Goal: Task Accomplishment & Management: Use online tool/utility

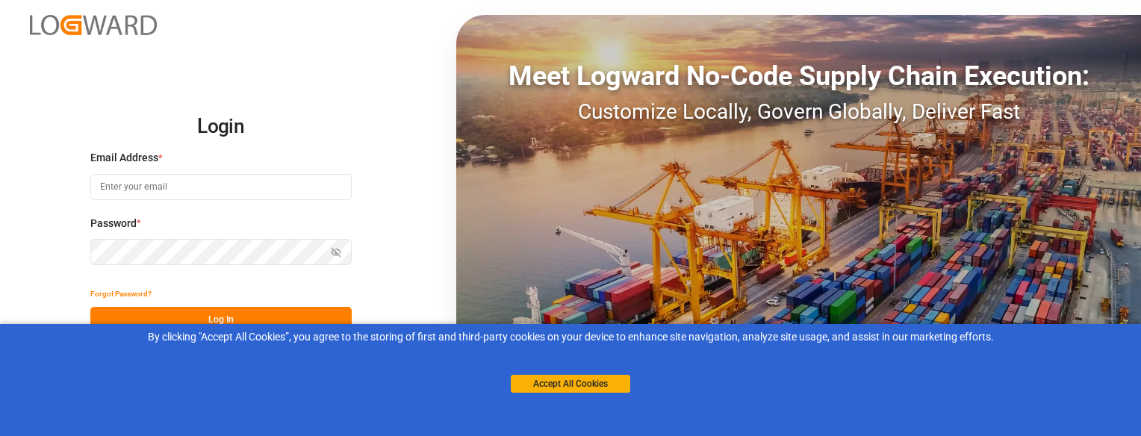
type input "[EMAIL_ADDRESS][DOMAIN_NAME]"
click at [325, 315] on button "Log In" at bounding box center [220, 320] width 261 height 26
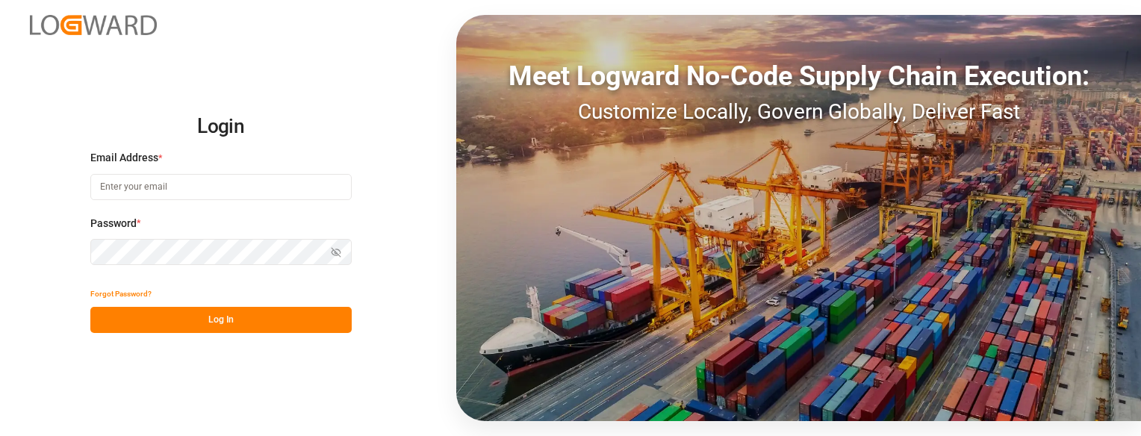
type input "[EMAIL_ADDRESS][DOMAIN_NAME]"
click at [284, 323] on button "Log In" at bounding box center [220, 320] width 261 height 26
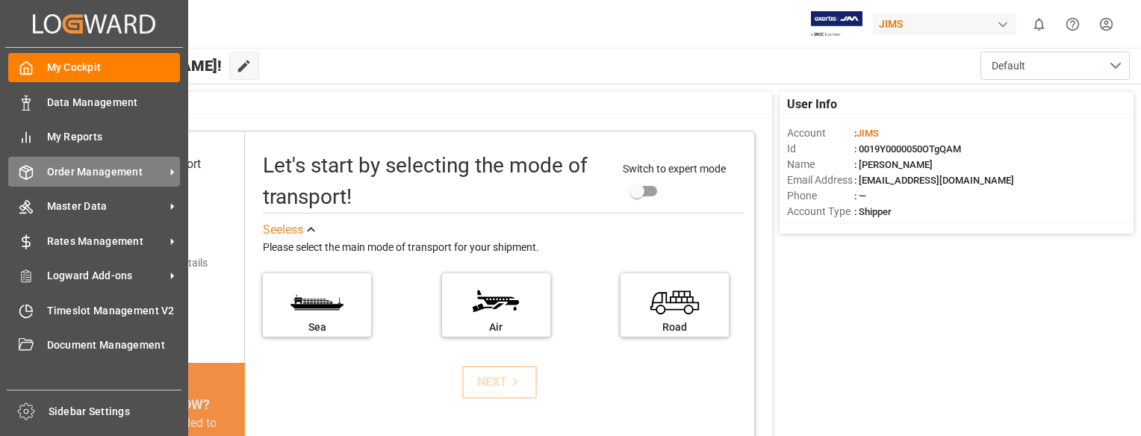
click at [60, 165] on span "Order Management" at bounding box center [106, 172] width 118 height 16
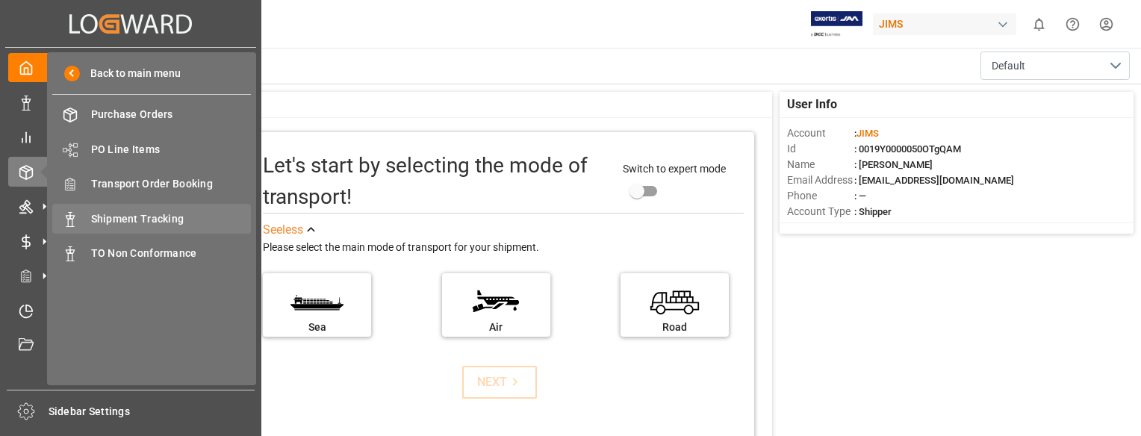
click at [140, 220] on span "Shipment Tracking" at bounding box center [171, 219] width 161 height 16
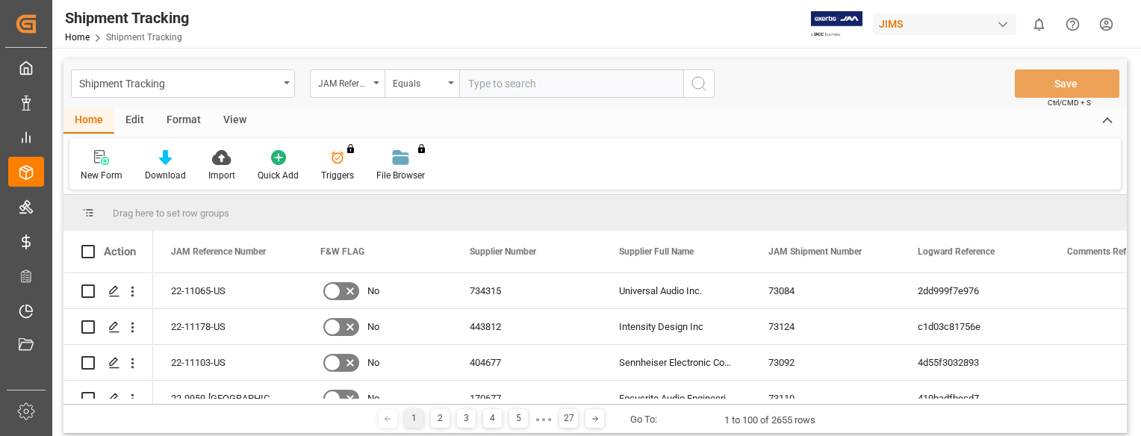
paste input "22-10434-DE"
type input "22-10434-DE"
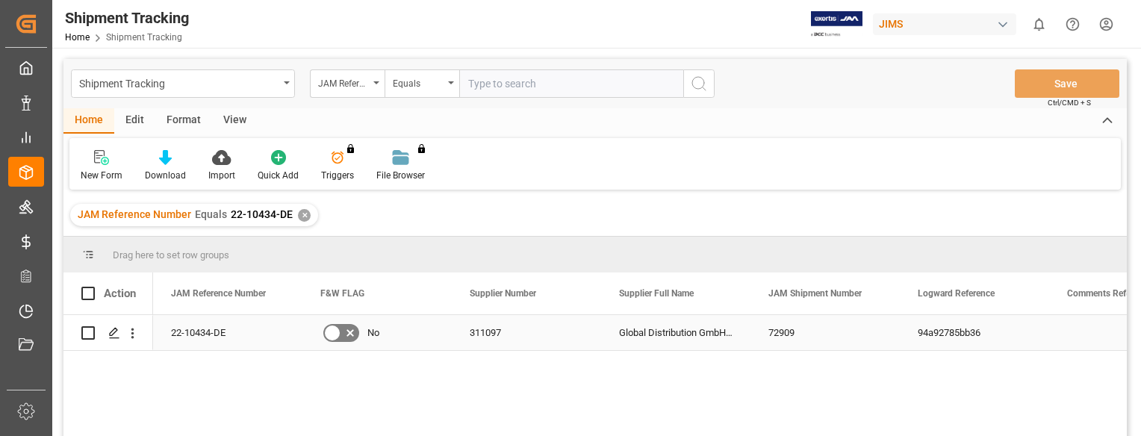
click at [197, 329] on div "22-10434-DE" at bounding box center [227, 332] width 149 height 35
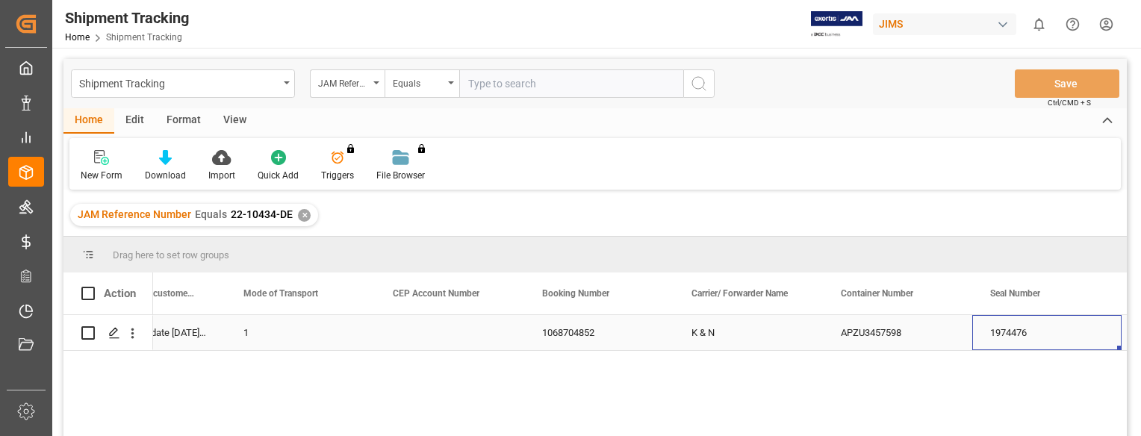
scroll to position [0, 2019]
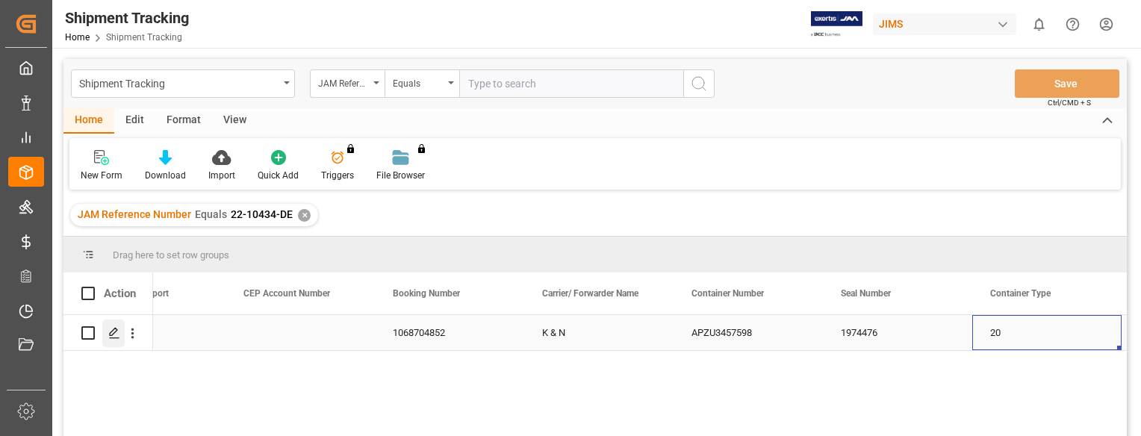
click at [108, 331] on icon "Press SPACE to select this row." at bounding box center [114, 333] width 12 height 12
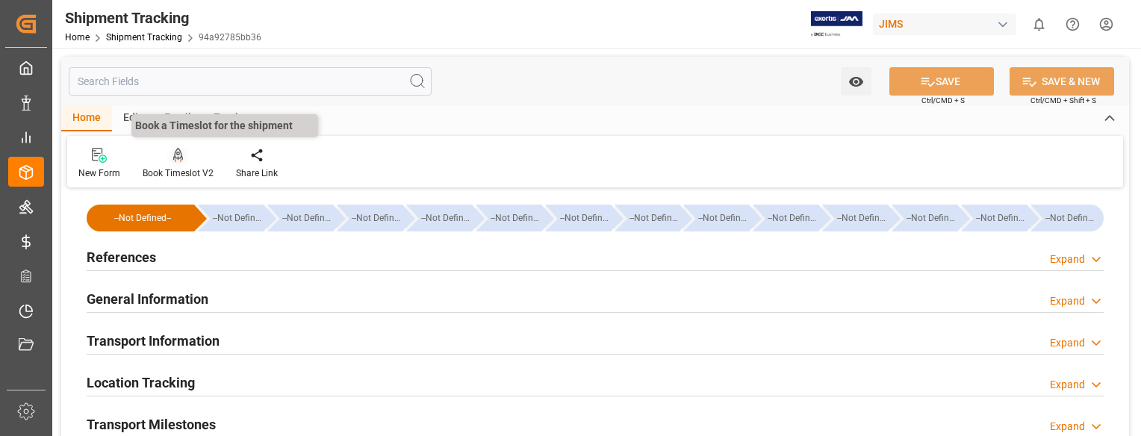
click at [176, 159] on icon at bounding box center [178, 154] width 10 height 13
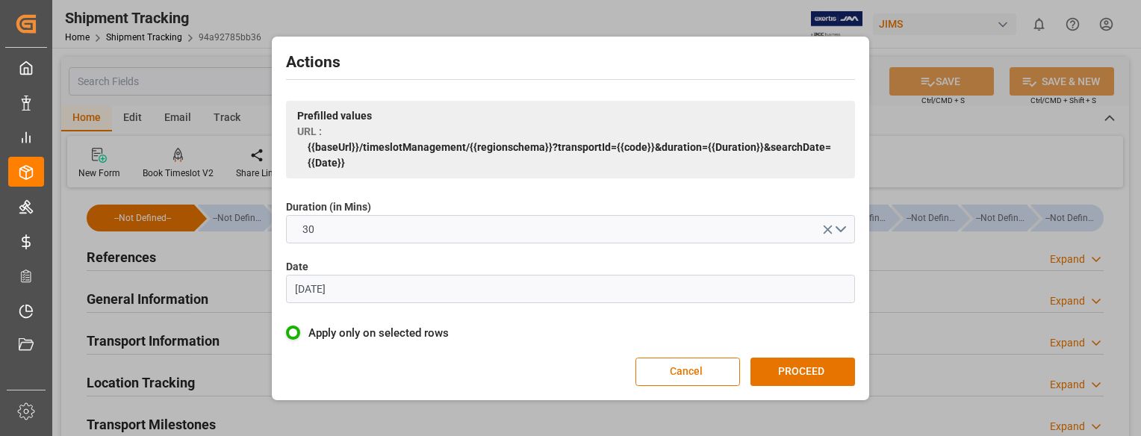
click at [377, 285] on input "[DATE]" at bounding box center [570, 289] width 569 height 28
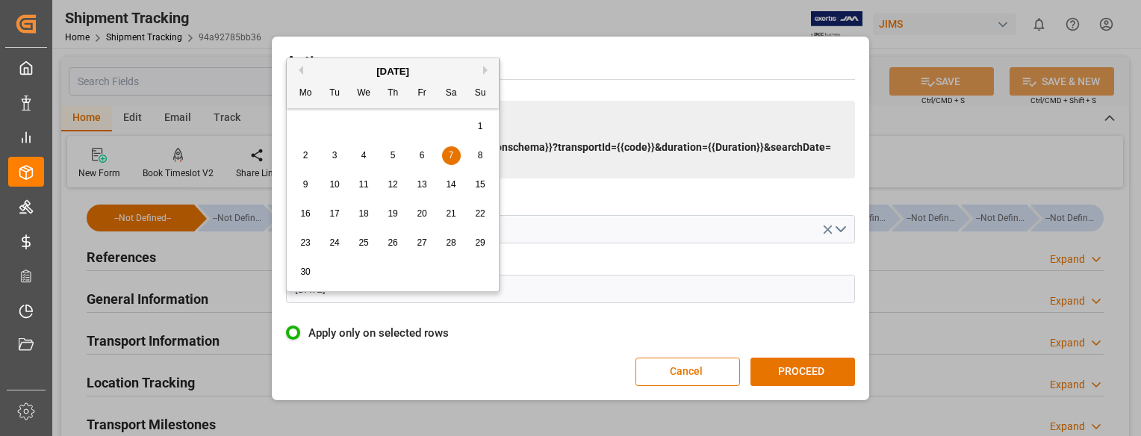
click at [486, 69] on button "Next Month" at bounding box center [487, 70] width 9 height 9
click at [490, 73] on button "Next Month" at bounding box center [487, 70] width 9 height 9
click at [332, 216] on span "23" at bounding box center [334, 213] width 10 height 10
type input "[DATE]"
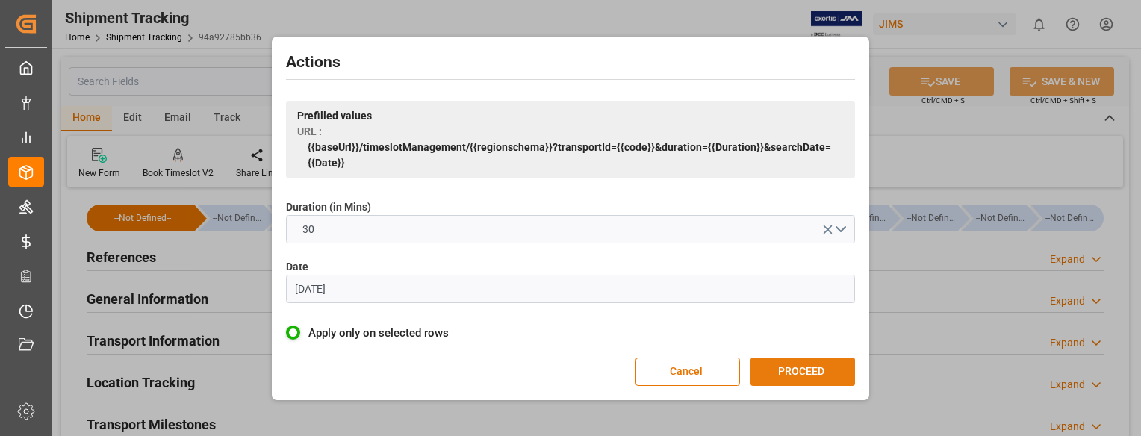
click at [797, 365] on button "PROCEED" at bounding box center [803, 372] width 105 height 28
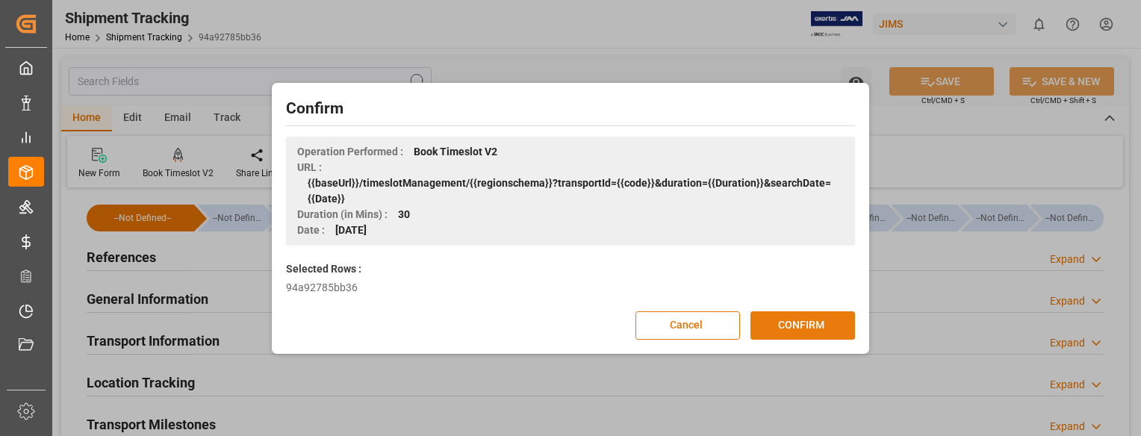
click at [802, 329] on button "CONFIRM" at bounding box center [803, 326] width 105 height 28
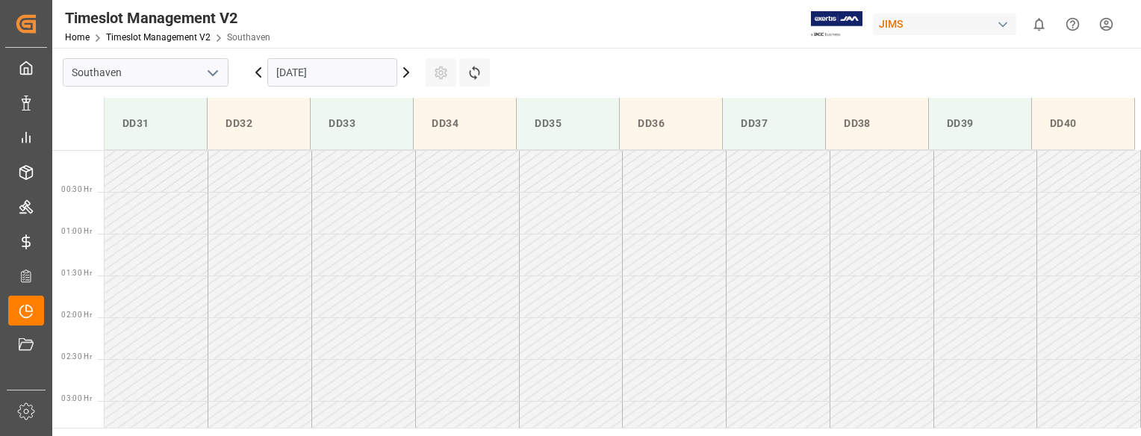
scroll to position [743, 0]
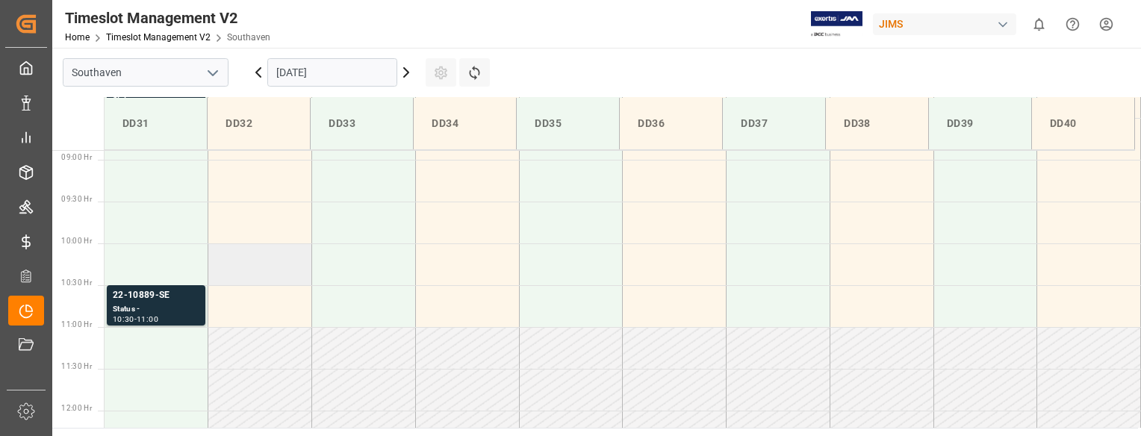
click at [260, 271] on td at bounding box center [260, 265] width 104 height 42
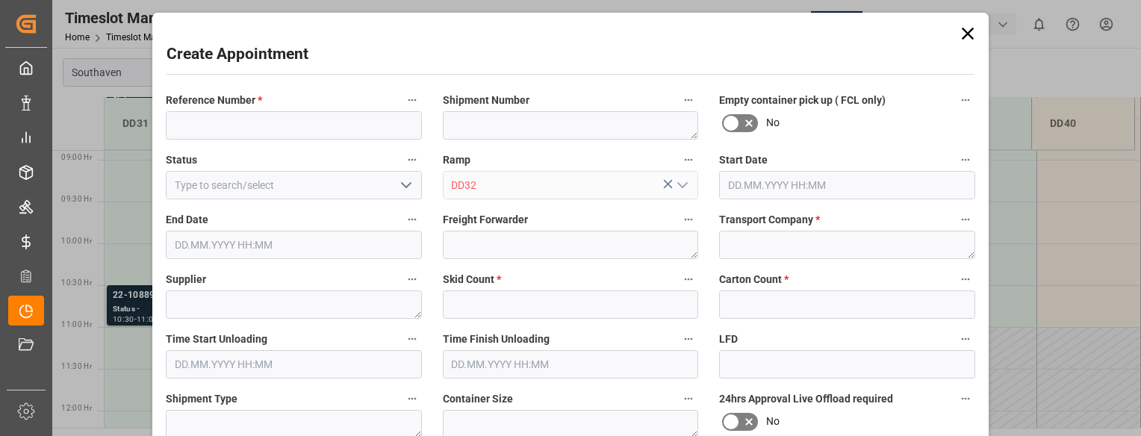
type input "23.09.2025 10:00"
type input "23.09.2025 10:30"
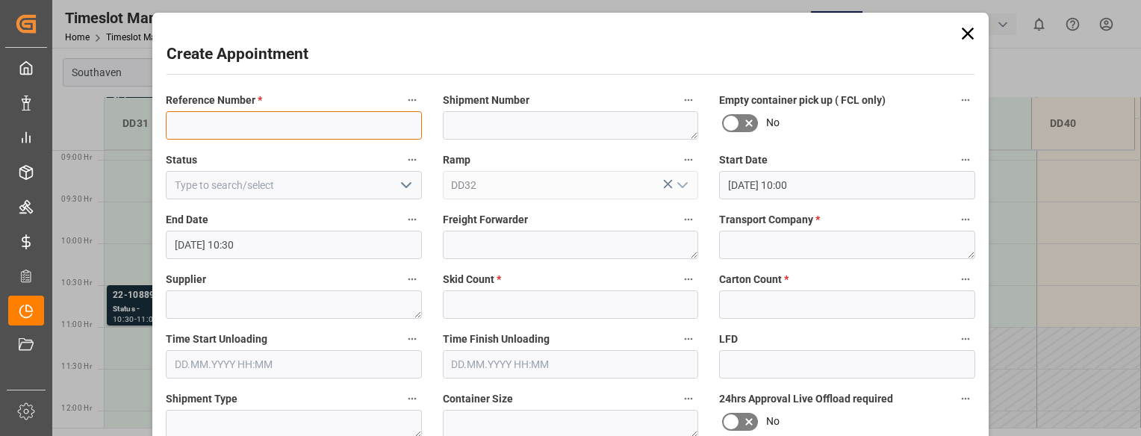
paste input "22-10434-DE"
type input "22-10434-DE"
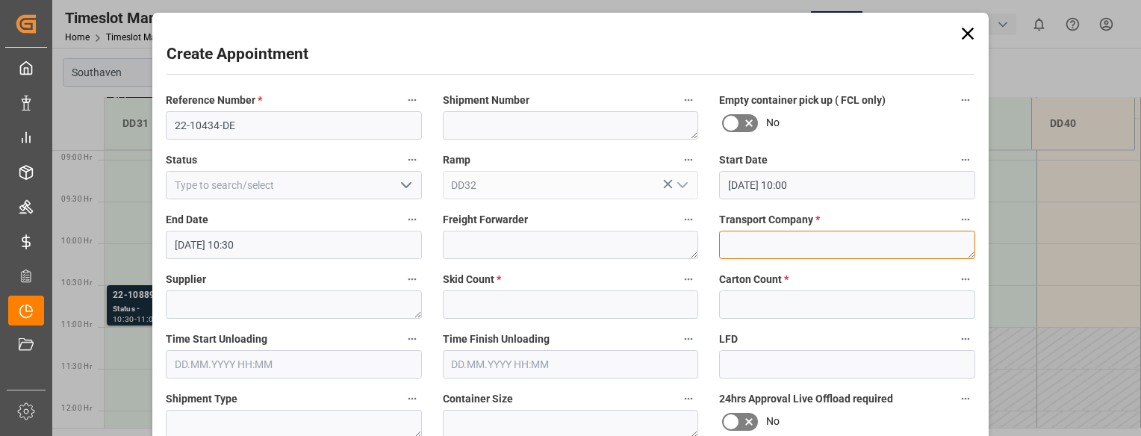
click at [798, 240] on textarea at bounding box center [847, 245] width 256 height 28
type textarea "mainstream"
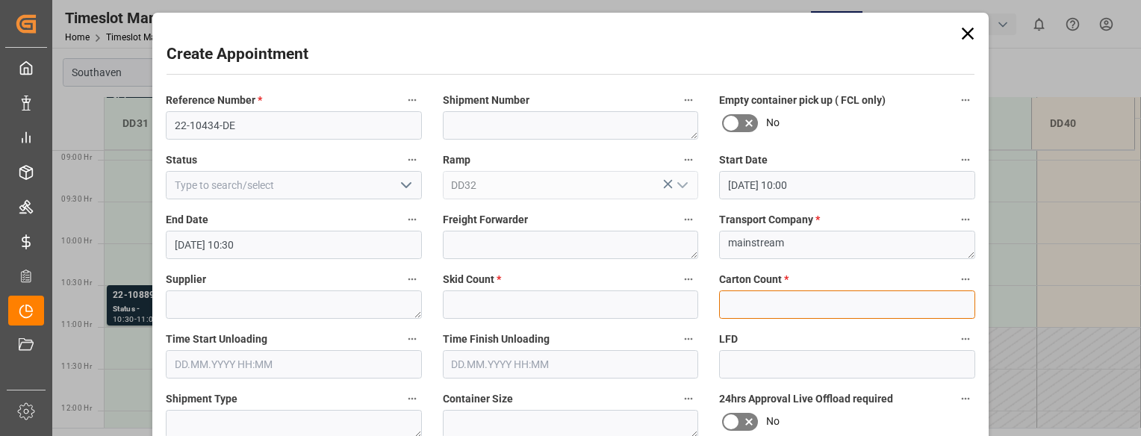
click at [755, 309] on input "text" at bounding box center [847, 305] width 256 height 28
type input "0"
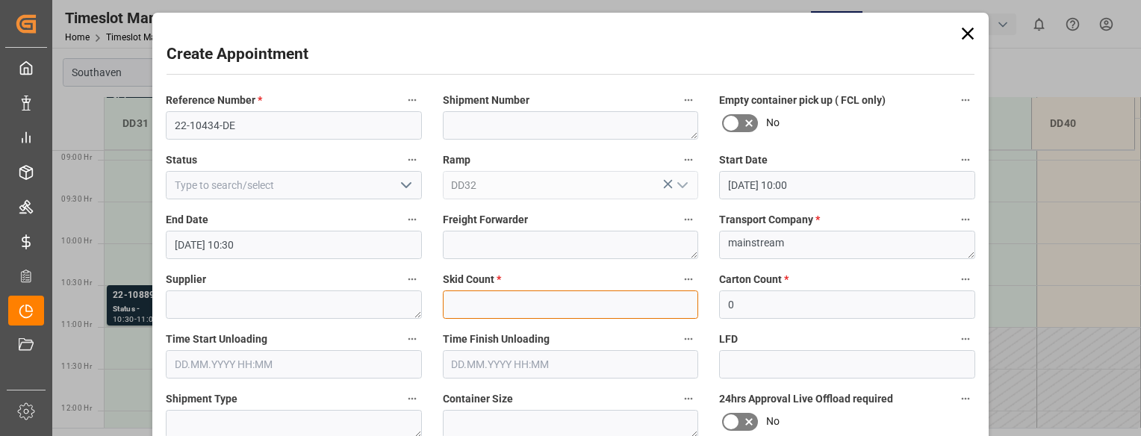
click at [565, 301] on input "text" at bounding box center [571, 305] width 256 height 28
click at [622, 312] on input "0" at bounding box center [571, 305] width 256 height 28
type input "0"
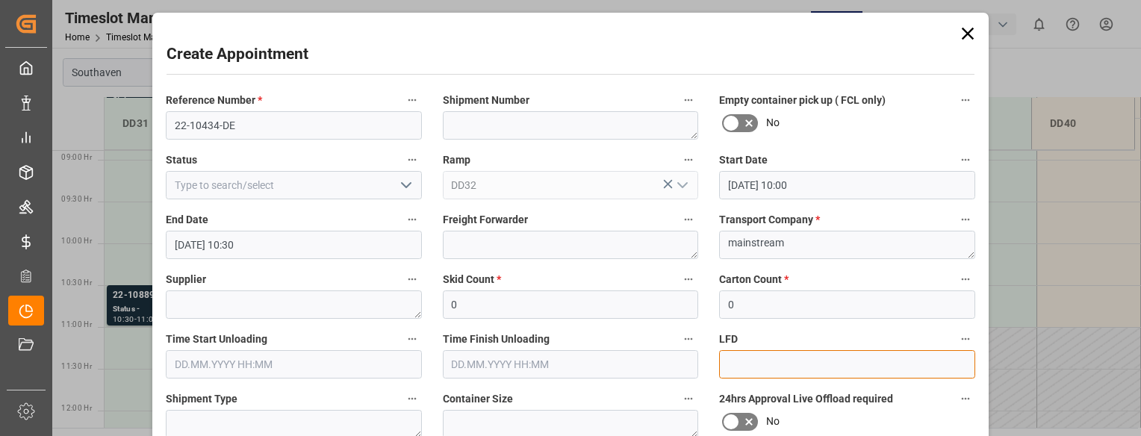
click at [762, 369] on input at bounding box center [847, 364] width 256 height 28
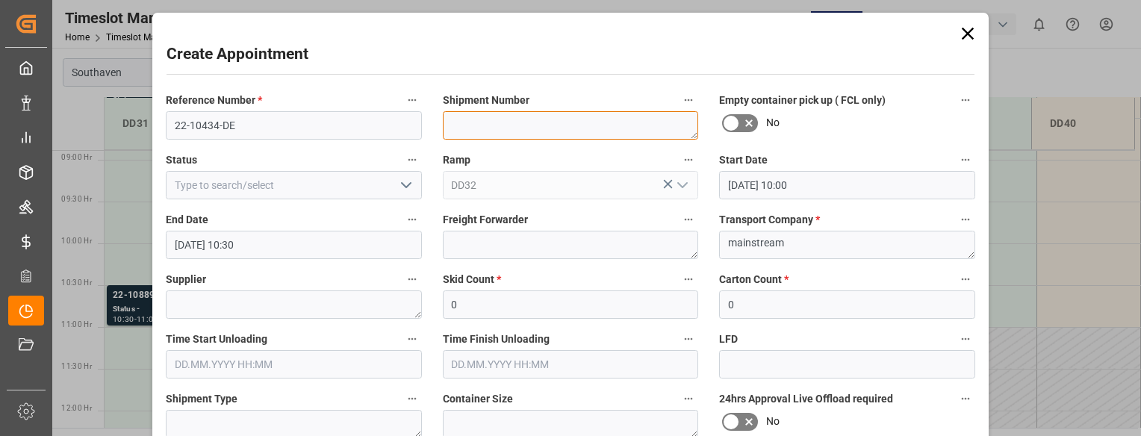
click at [576, 128] on textarea at bounding box center [571, 125] width 256 height 28
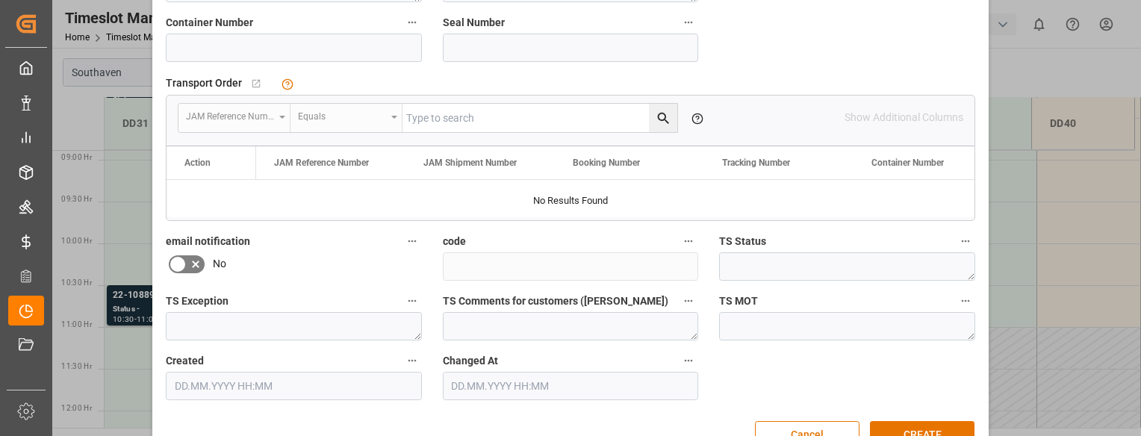
scroll to position [425, 0]
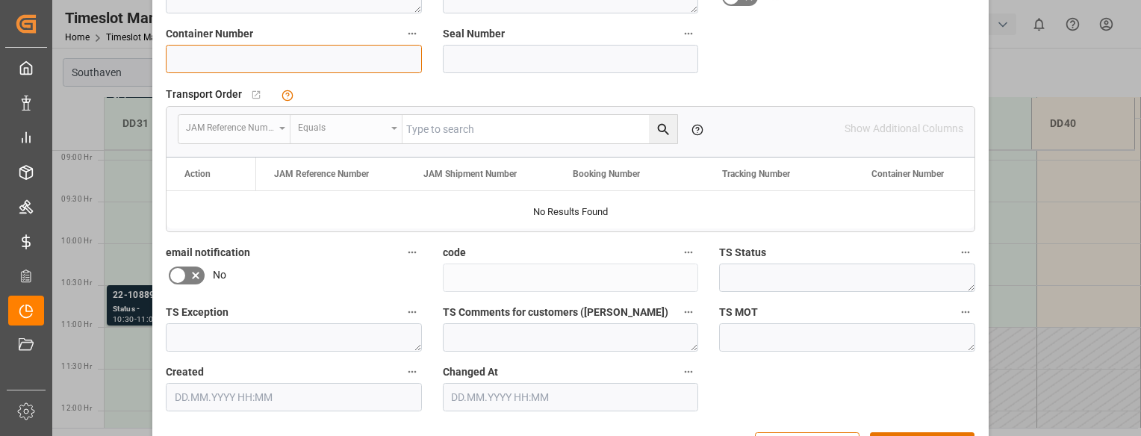
click at [306, 51] on input at bounding box center [294, 59] width 256 height 28
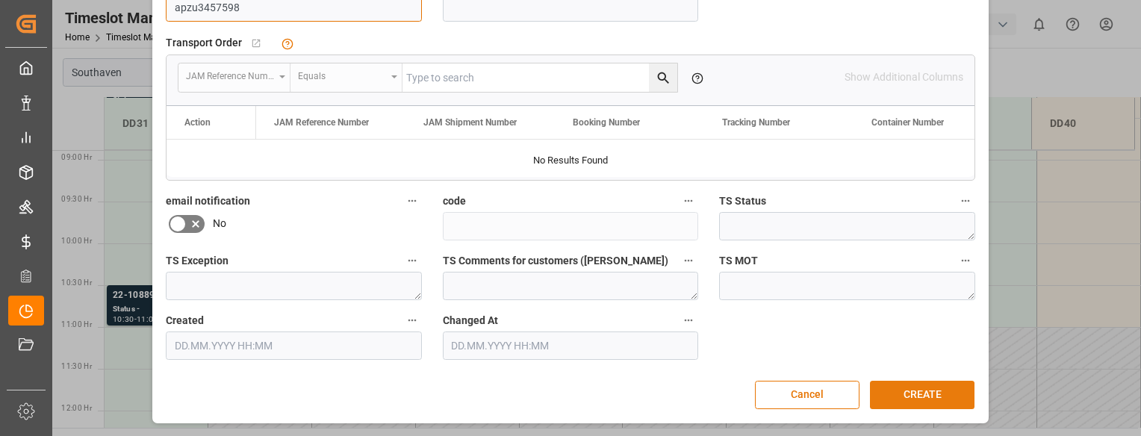
type input "apzu3457598"
click at [942, 393] on button "CREATE" at bounding box center [922, 395] width 105 height 28
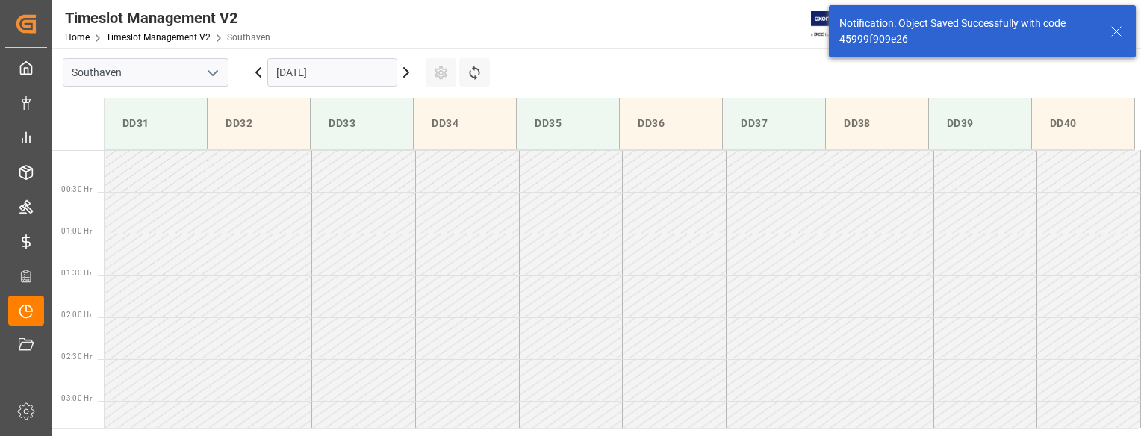
scroll to position [743, 0]
